Goal: Information Seeking & Learning: Learn about a topic

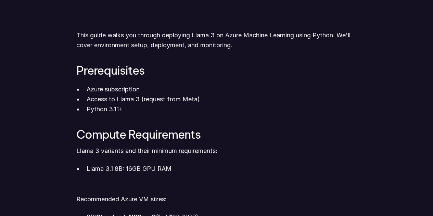
scroll to position [411, 0]
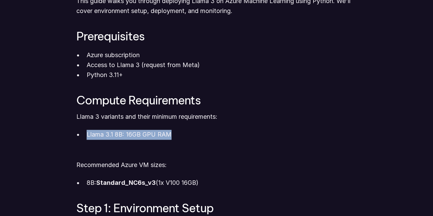
drag, startPoint x: 88, startPoint y: 134, endPoint x: 180, endPoint y: 134, distance: 91.8
click at [180, 134] on p "Llama 3.1 8B: 16GB GPU RAM" at bounding box center [222, 135] width 271 height 10
drag, startPoint x: 180, startPoint y: 134, endPoint x: 176, endPoint y: 136, distance: 4.8
click at [180, 134] on p "Llama 3.1 8B: 16GB GPU RAM" at bounding box center [222, 135] width 271 height 10
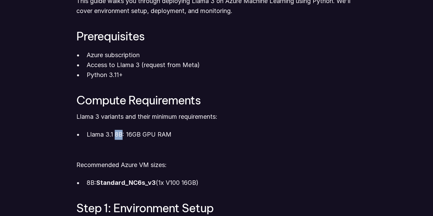
drag, startPoint x: 115, startPoint y: 135, endPoint x: 123, endPoint y: 135, distance: 7.5
click at [123, 135] on p "Llama 3.1 8B: 16GB GPU RAM" at bounding box center [222, 135] width 271 height 10
drag, startPoint x: 125, startPoint y: 144, endPoint x: 121, endPoint y: 145, distance: 3.4
click at [125, 144] on li "Llama 3.1 8B: 16GB GPU RAM" at bounding box center [222, 142] width 271 height 25
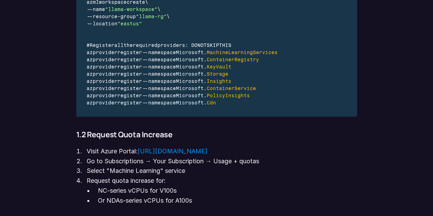
scroll to position [788, 0]
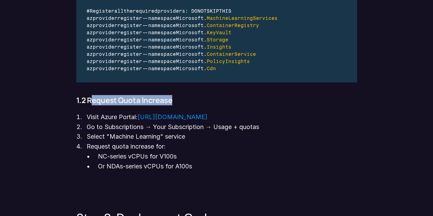
drag, startPoint x: 89, startPoint y: 100, endPoint x: 187, endPoint y: 102, distance: 98.3
click at [187, 102] on h4 "1.2 Request Quota Increase" at bounding box center [216, 100] width 281 height 8
drag, startPoint x: 188, startPoint y: 102, endPoint x: 125, endPoint y: 120, distance: 66.2
click at [188, 102] on h4 "1.2 Request Quota Increase" at bounding box center [216, 100] width 281 height 8
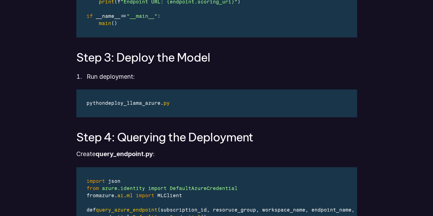
scroll to position [1816, 0]
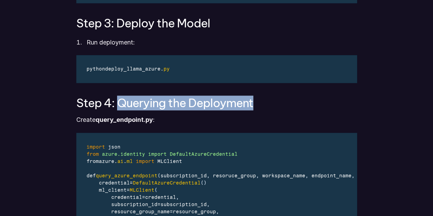
drag, startPoint x: 120, startPoint y: 109, endPoint x: 263, endPoint y: 110, distance: 142.5
click at [263, 109] on h3 "Step 4: Querying the Deployment" at bounding box center [216, 103] width 281 height 13
drag, startPoint x: 263, startPoint y: 110, endPoint x: 233, endPoint y: 114, distance: 29.7
click at [263, 109] on h3 "Step 4: Querying the Deployment" at bounding box center [216, 103] width 281 height 13
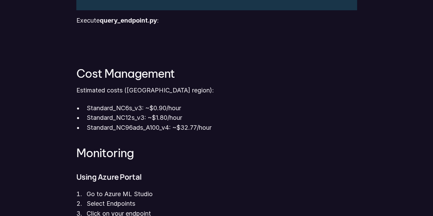
scroll to position [2295, 0]
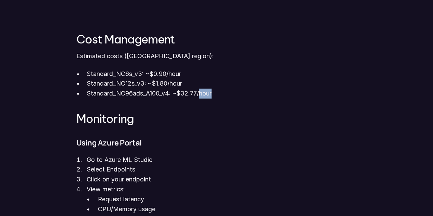
drag, startPoint x: 201, startPoint y: 104, endPoint x: 216, endPoint y: 104, distance: 15.4
click at [215, 99] on p "Standard_NC96ads_A100_v4: ~$32.77/hour" at bounding box center [222, 94] width 271 height 10
click at [216, 99] on p "Standard_NC96ads_A100_v4: ~$32.77/hour" at bounding box center [222, 94] width 271 height 10
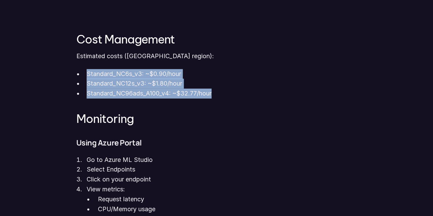
drag, startPoint x: 88, startPoint y: 84, endPoint x: 218, endPoint y: 105, distance: 132.0
click at [218, 99] on ul "Standard_NC6s_v3: ~$0.90/hour Standard_NC12s_v3: ~$1.80/hour Standard_NC96ads_A…" at bounding box center [216, 83] width 281 height 29
click at [218, 99] on p "Standard_NC96ads_A100_v4: ~$32.77/hour" at bounding box center [222, 94] width 271 height 10
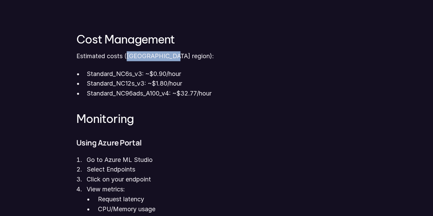
drag, startPoint x: 126, startPoint y: 67, endPoint x: 175, endPoint y: 70, distance: 49.1
click at [169, 61] on p "Estimated costs ([GEOGRAPHIC_DATA] region):" at bounding box center [216, 56] width 281 height 10
drag, startPoint x: 179, startPoint y: 70, endPoint x: 119, endPoint y: 78, distance: 60.5
click at [179, 61] on p "Estimated costs ([GEOGRAPHIC_DATA] region):" at bounding box center [216, 56] width 281 height 10
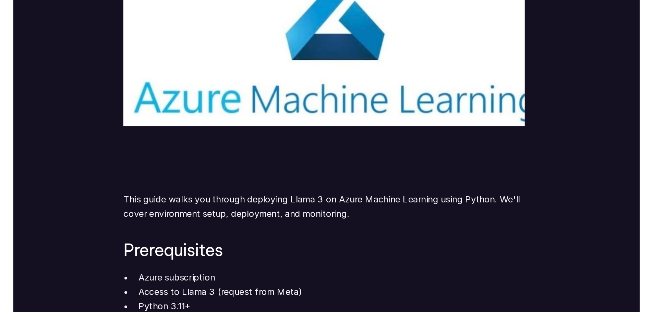
scroll to position [377, 0]
